Goal: Find specific page/section: Find specific page/section

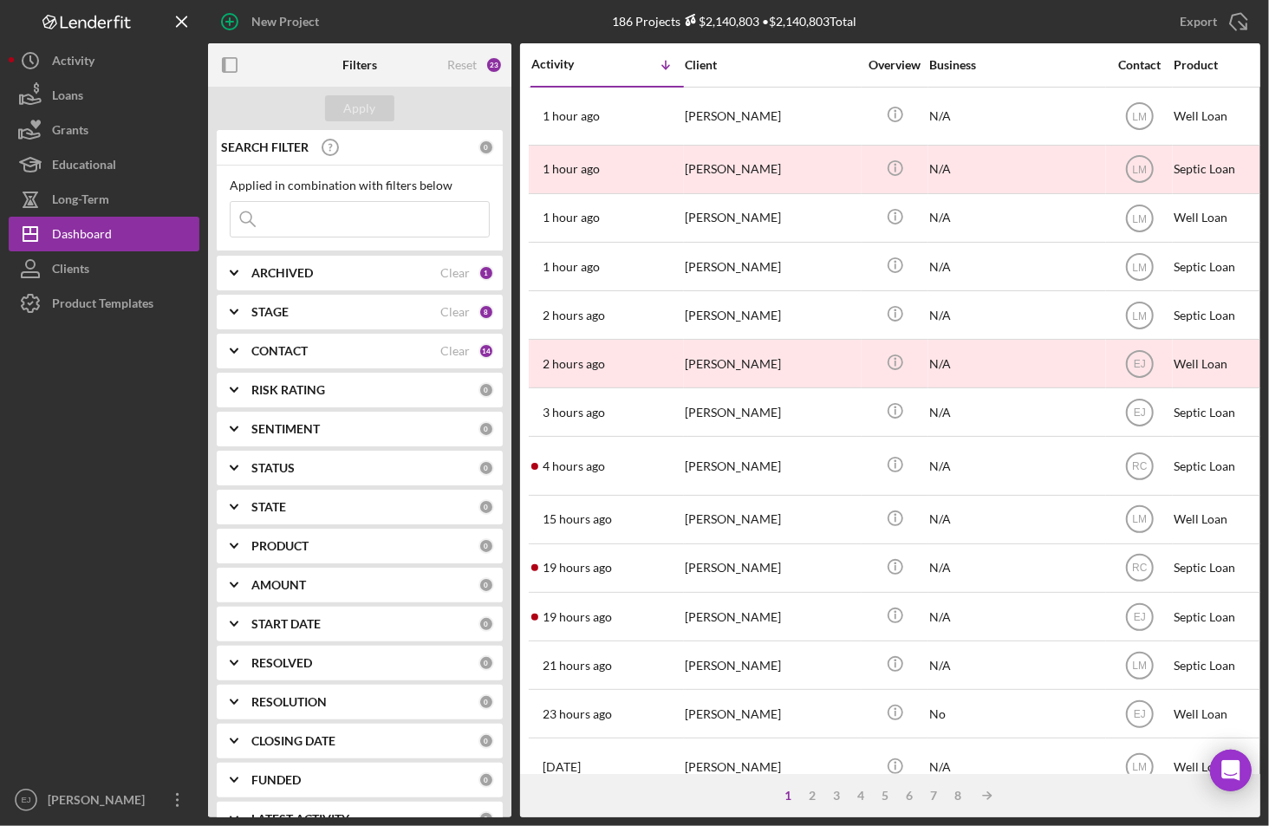
click at [396, 232] on input at bounding box center [360, 219] width 258 height 35
type input "[PERSON_NAME]"
click at [370, 111] on div "Apply" at bounding box center [360, 108] width 32 height 26
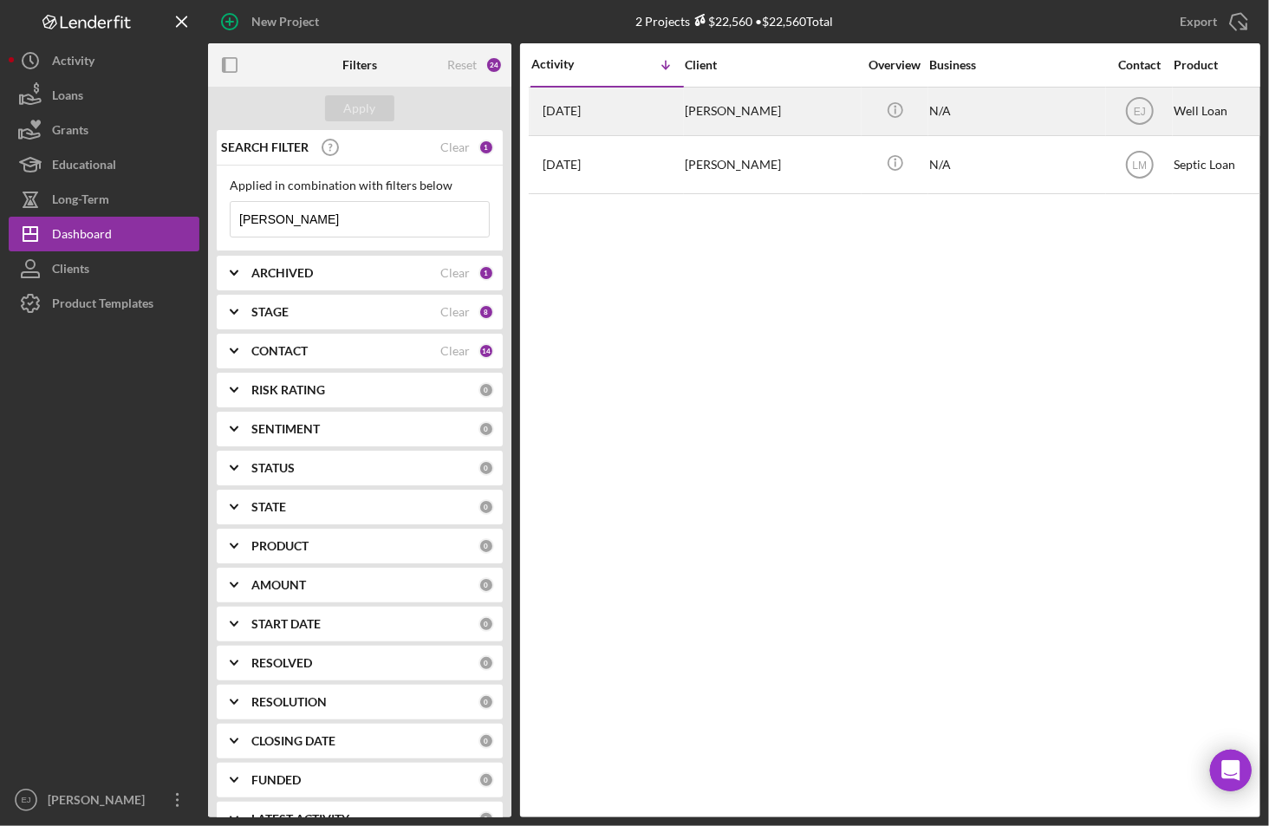
click at [703, 109] on div "[PERSON_NAME]" at bounding box center [771, 111] width 173 height 46
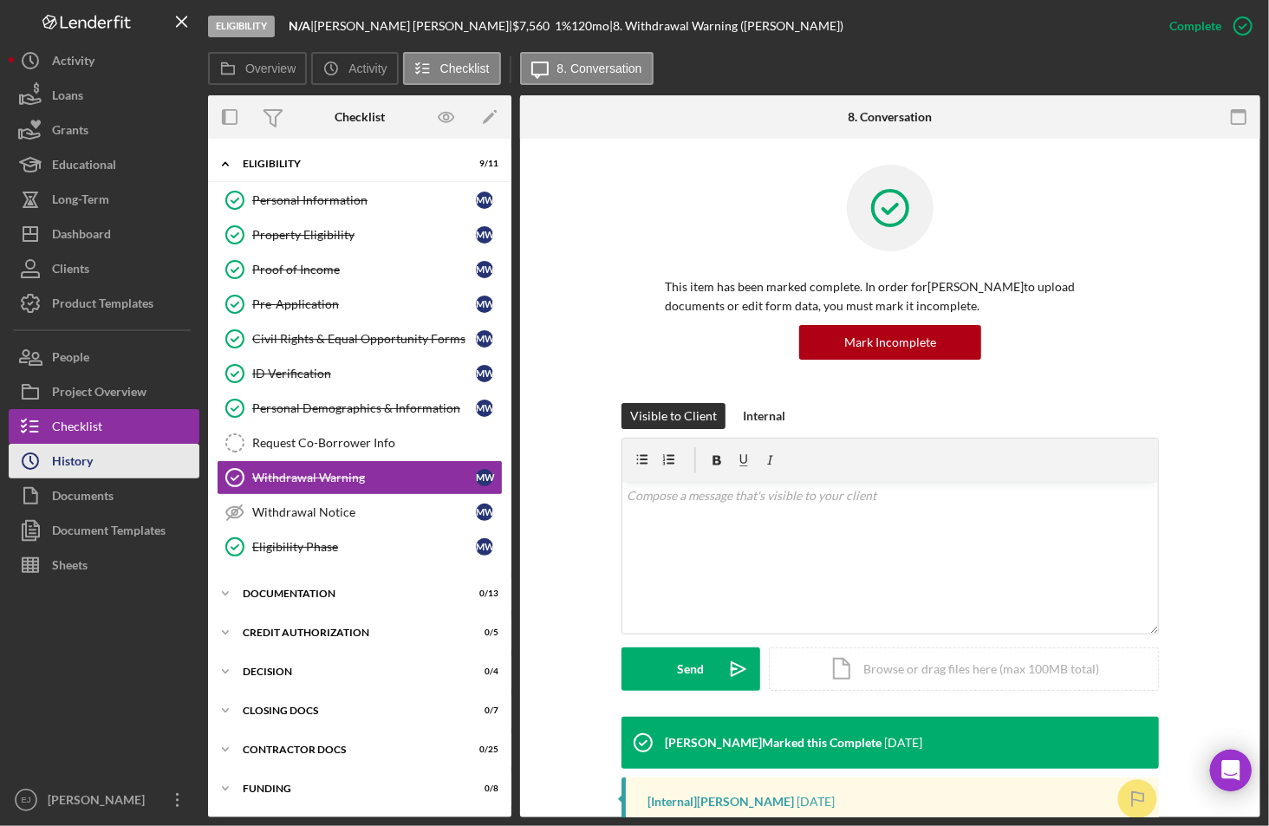
click at [125, 451] on button "Icon/History History" at bounding box center [104, 461] width 191 height 35
